Goal: Information Seeking & Learning: Learn about a topic

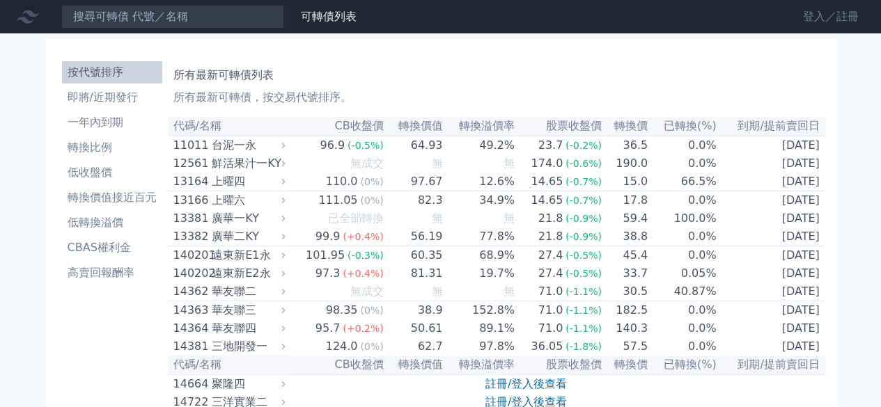
click at [814, 16] on link "登入／註冊" at bounding box center [831, 17] width 78 height 22
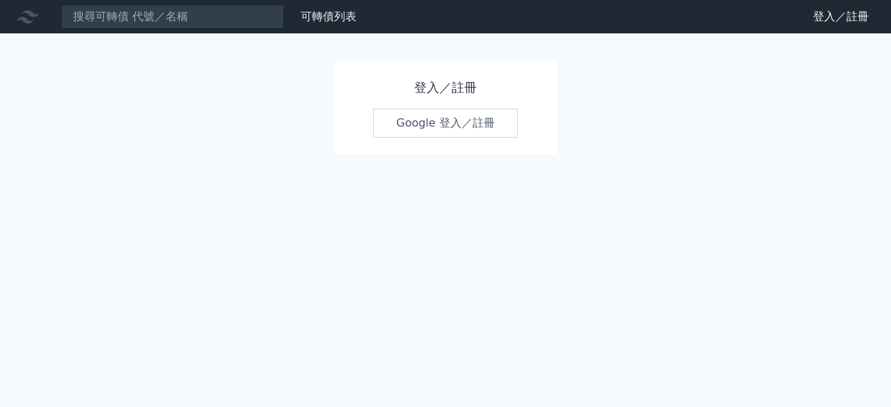
click at [430, 123] on link "Google 登入／註冊" at bounding box center [445, 123] width 145 height 29
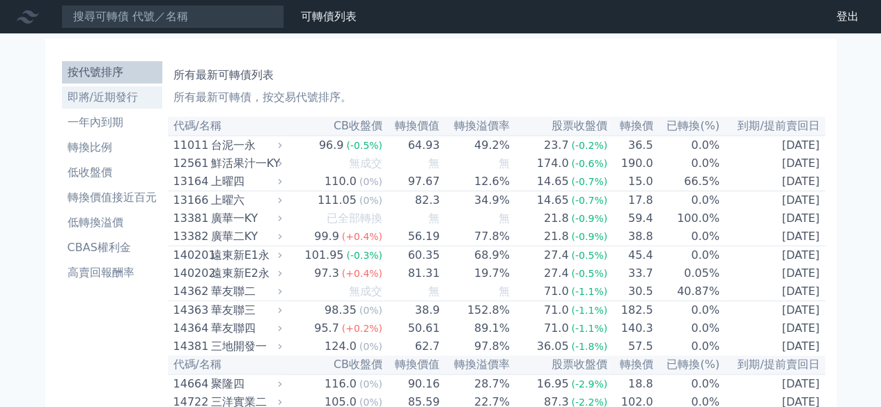
click at [106, 98] on li "即將/近期發行" at bounding box center [112, 97] width 100 height 17
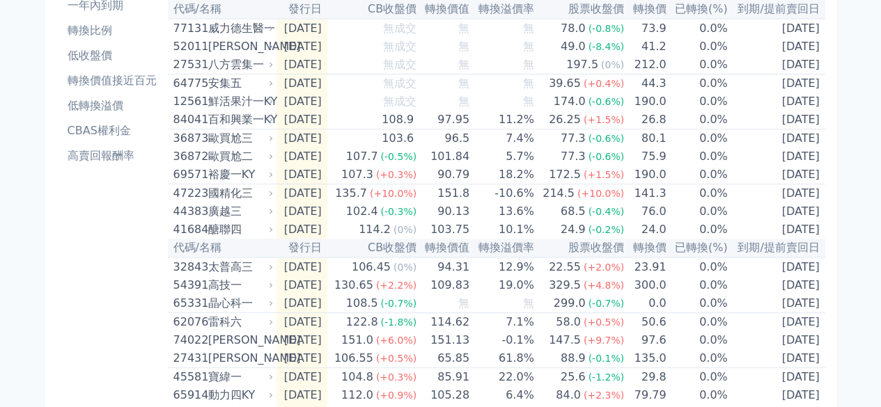
scroll to position [139, 0]
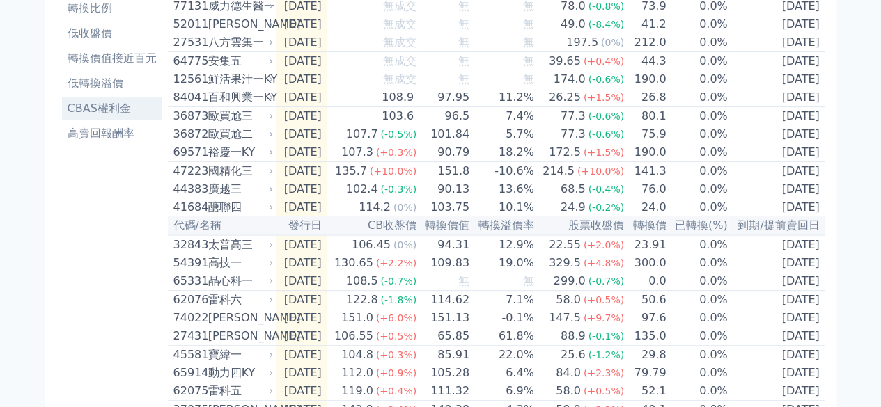
click at [120, 113] on li "CBAS權利金" at bounding box center [112, 108] width 100 height 17
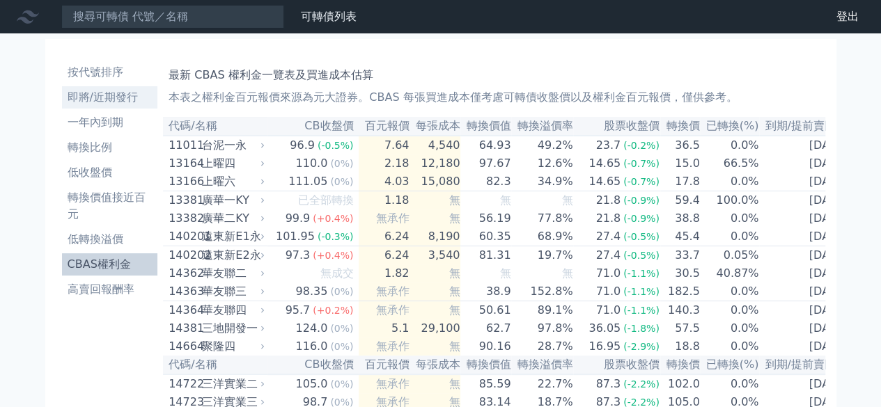
click at [111, 99] on li "即將/近期發行" at bounding box center [110, 97] width 96 height 17
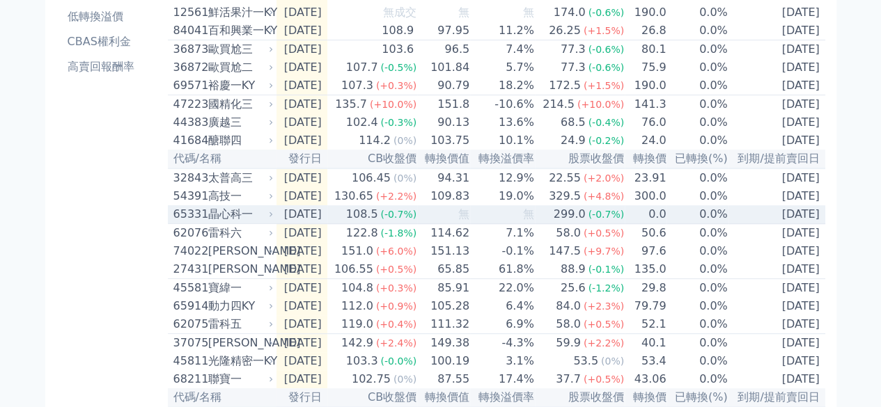
scroll to position [209, 0]
